Goal: Obtain resource: Obtain resource

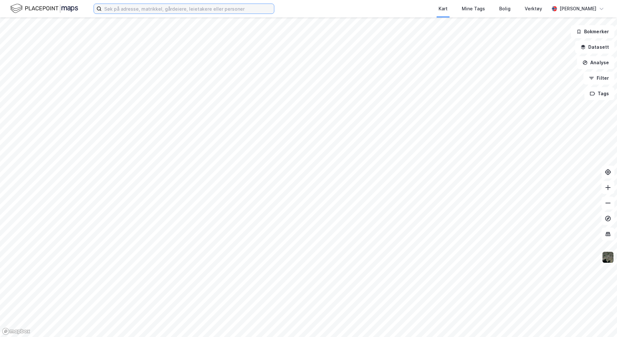
click at [121, 7] on input at bounding box center [188, 9] width 172 height 10
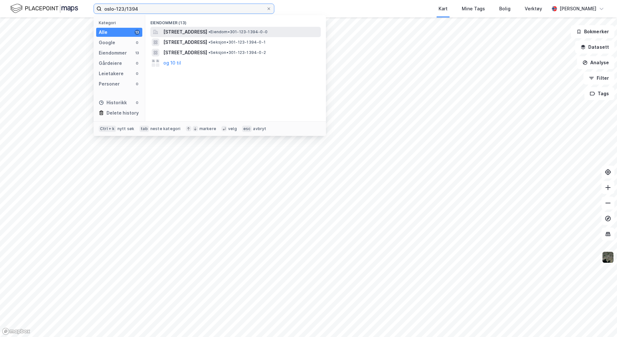
type input "oslo-123/1394"
click at [293, 35] on div "[STREET_ADDRESS] • Eiendom • 301-123-1394-0-0" at bounding box center [241, 32] width 156 height 8
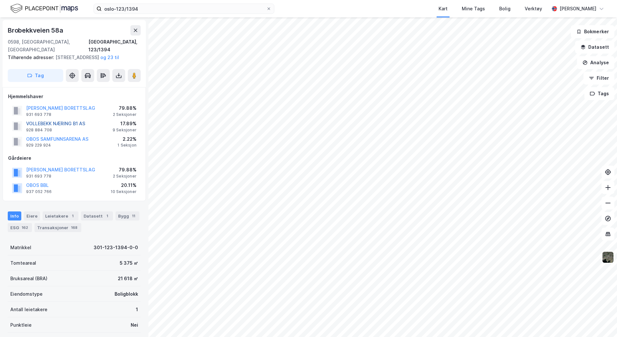
click at [0, 0] on button "VOLLEBEKK NÆRING B1 AS" at bounding box center [0, 0] width 0 height 0
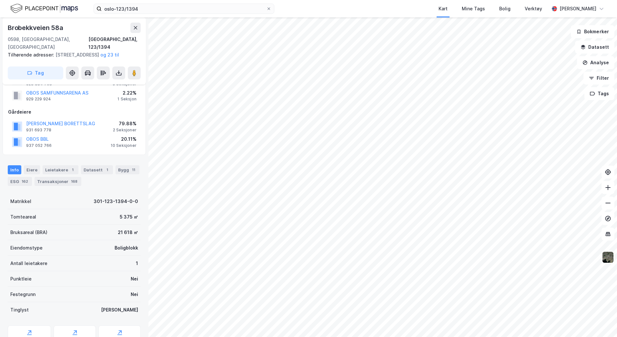
scroll to position [129, 0]
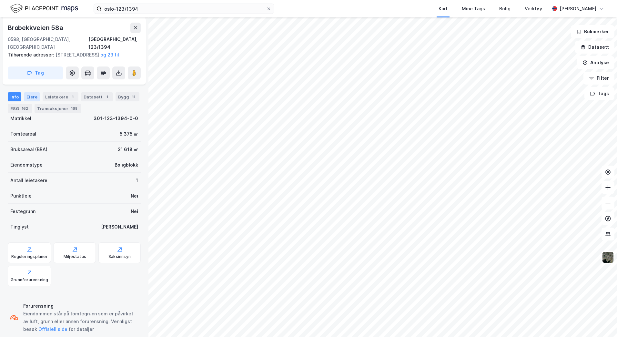
click at [32, 101] on div "Eiere" at bounding box center [32, 96] width 16 height 9
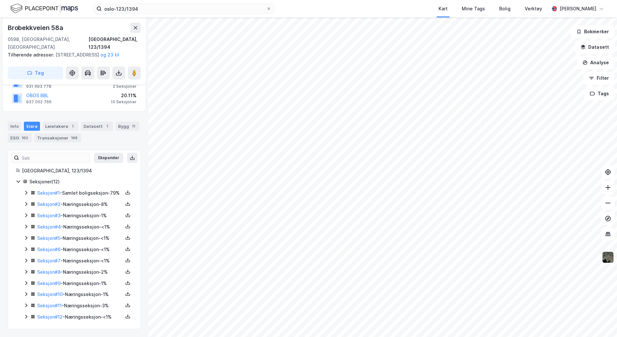
scroll to position [113, 0]
click at [125, 293] on icon at bounding box center [127, 293] width 5 height 5
click at [78, 272] on div "Grunnbok" at bounding box center [89, 275] width 22 height 8
